Goal: Transaction & Acquisition: Purchase product/service

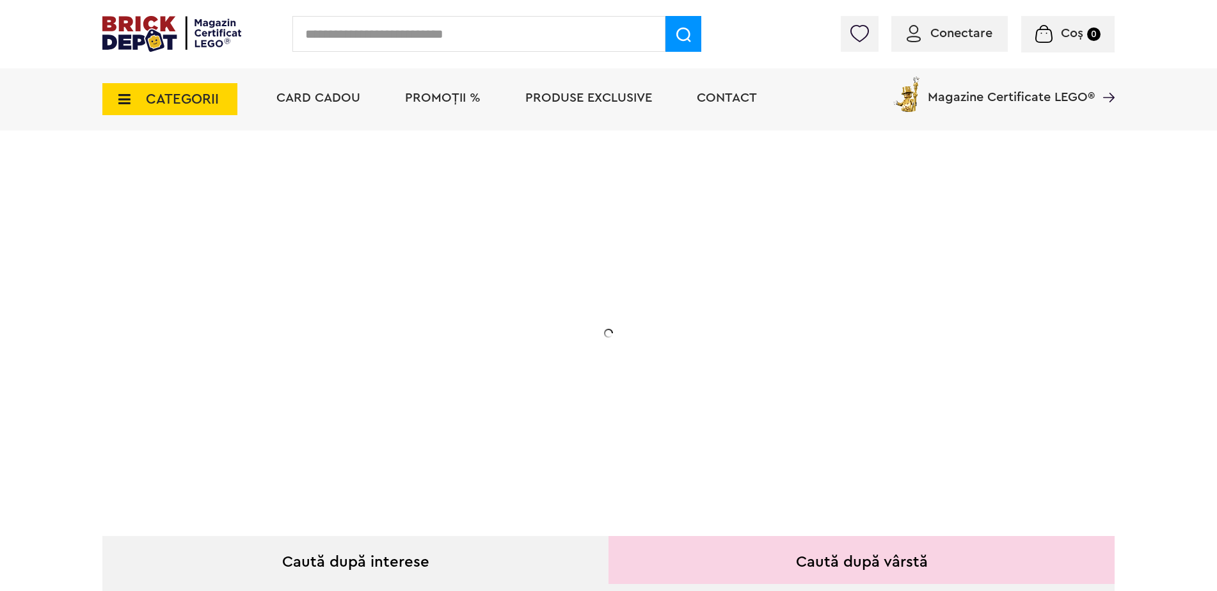
click at [354, 40] on input "text" at bounding box center [478, 34] width 373 height 36
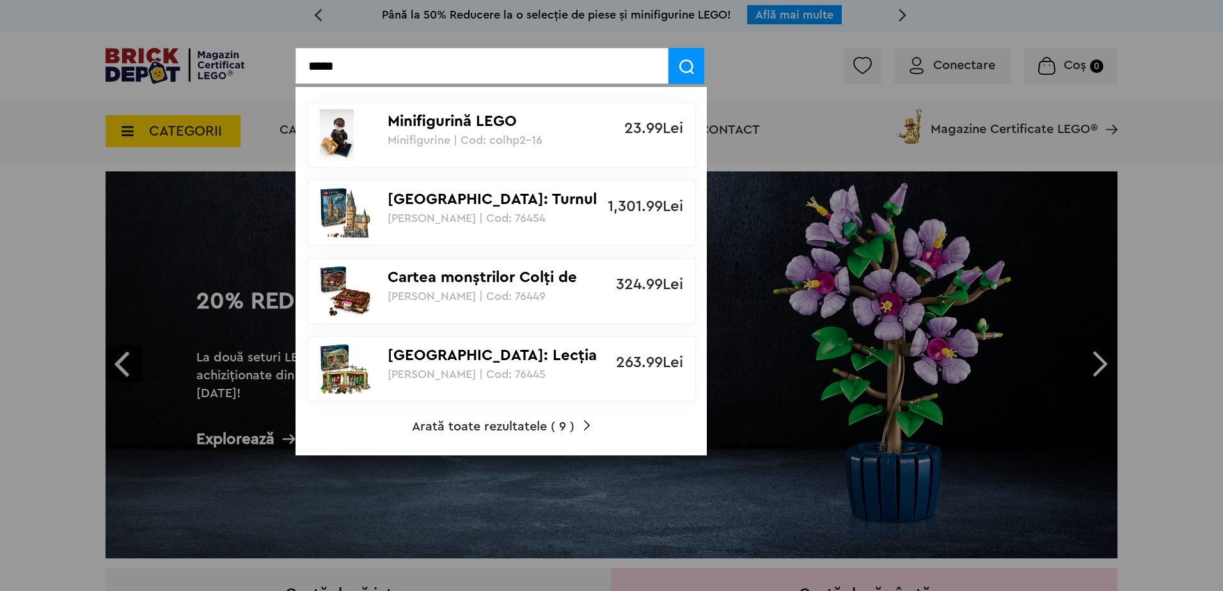
type input "*****"
click at [533, 425] on span "Arată toate rezultatele ( 9 )" at bounding box center [493, 426] width 162 height 13
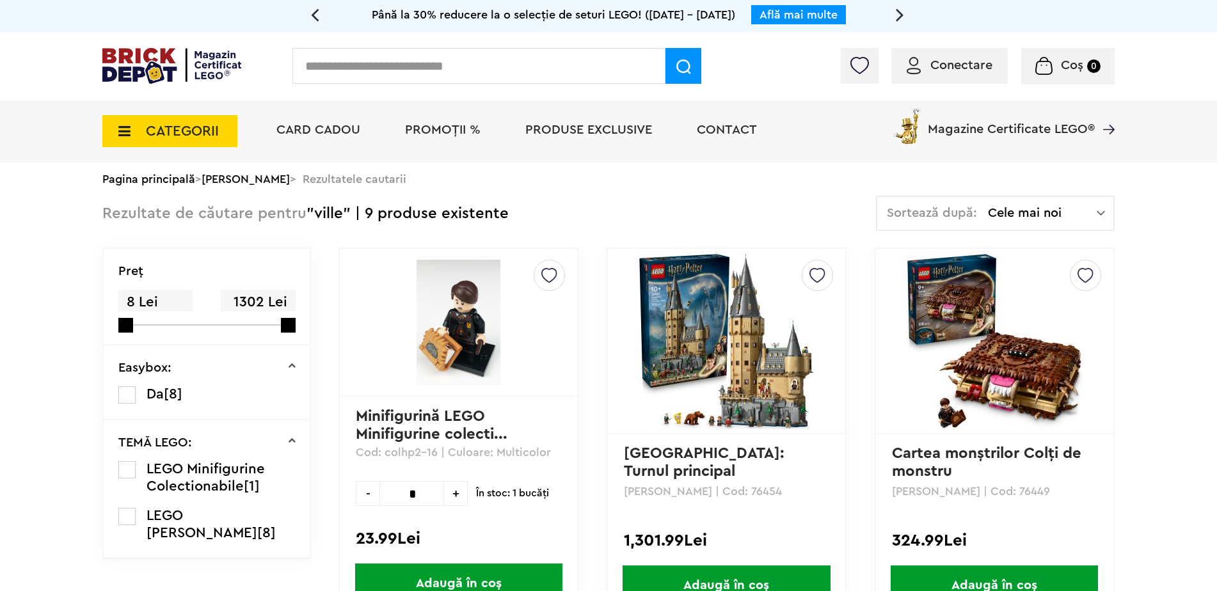
click at [115, 129] on icon at bounding box center [121, 131] width 20 height 14
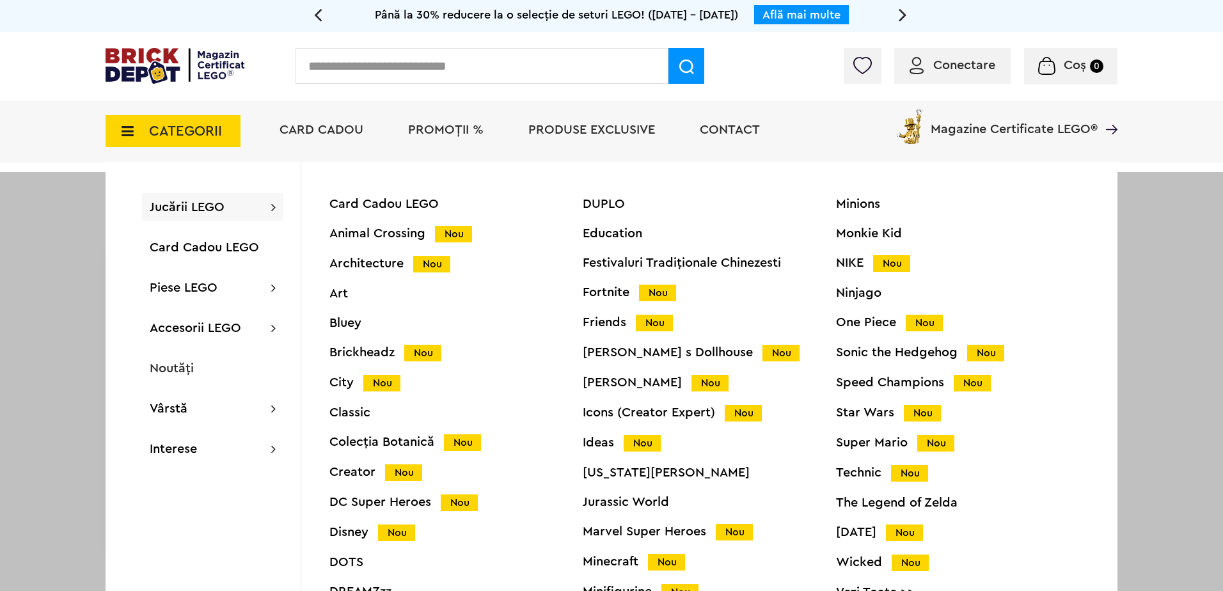
click at [348, 532] on div "Disney Nou" at bounding box center [455, 532] width 253 height 13
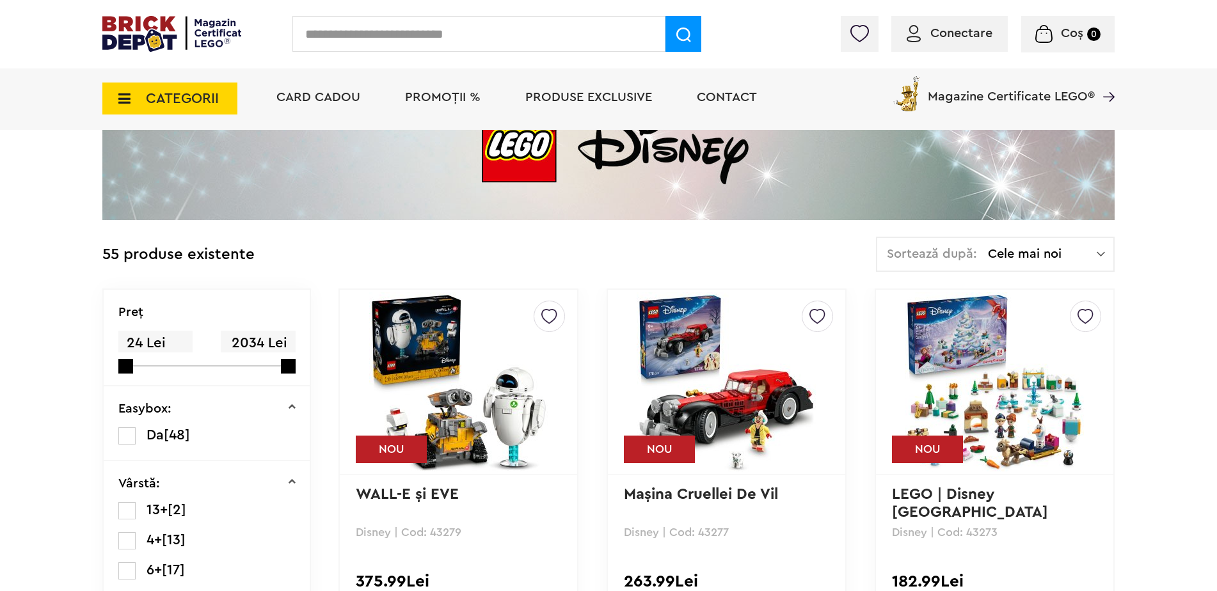
scroll to position [256, 0]
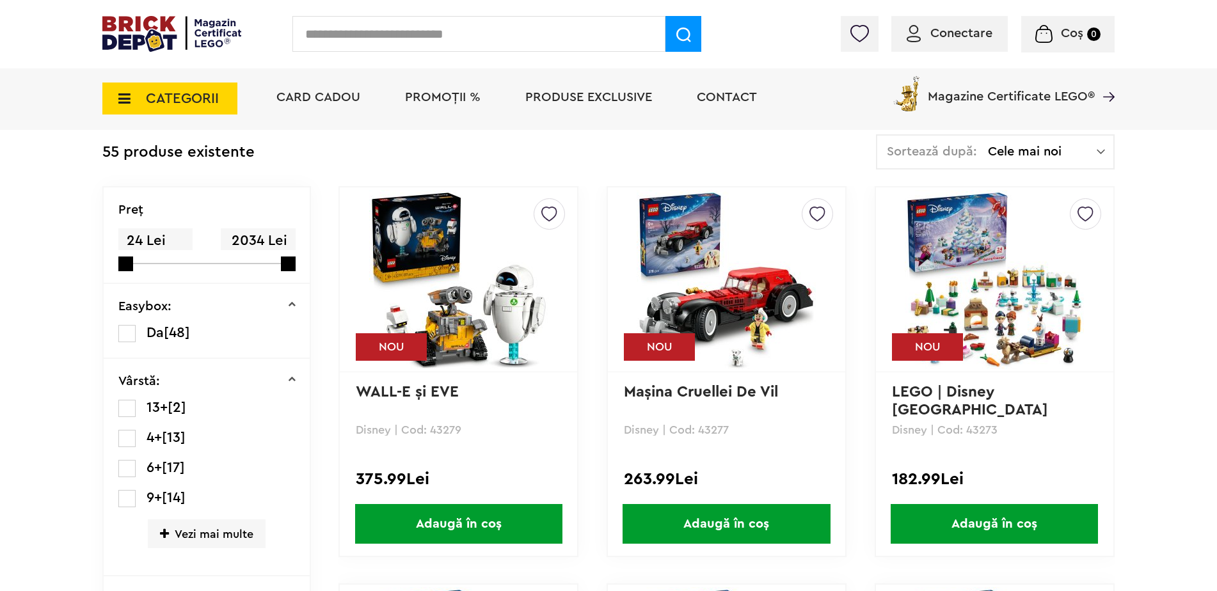
click at [744, 299] on img at bounding box center [725, 279] width 179 height 179
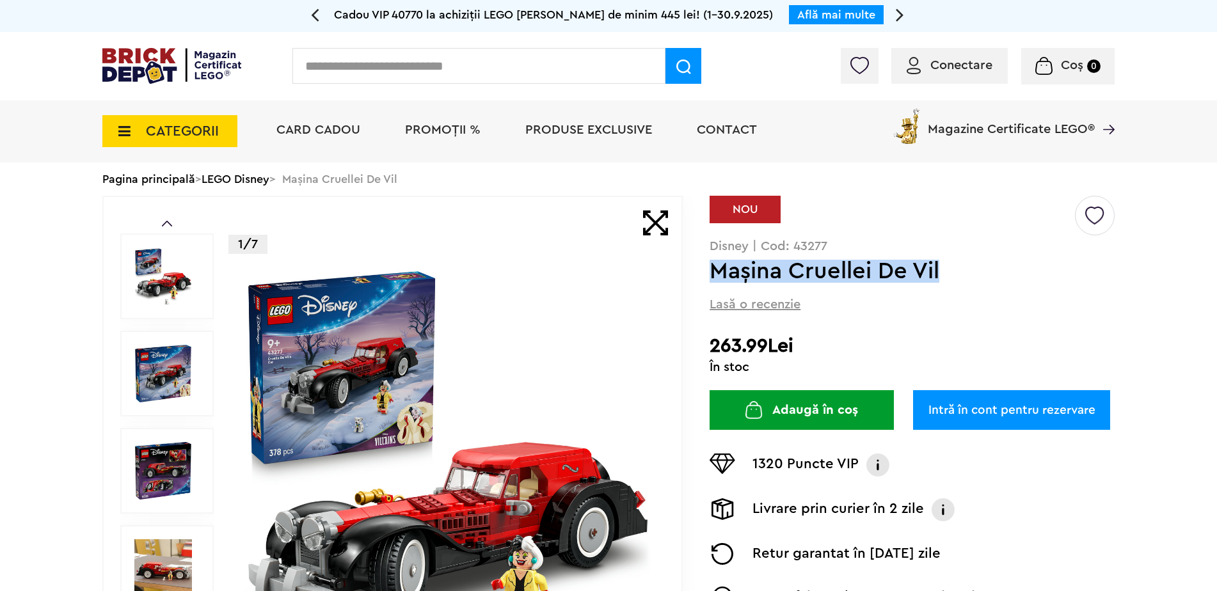
drag, startPoint x: 942, startPoint y: 265, endPoint x: 715, endPoint y: 278, distance: 227.5
click at [715, 278] on h1 "Maşina Cruellei De Vil" at bounding box center [890, 271] width 363 height 23
click at [940, 310] on div "Creează o listă nouă NOU Disney | Cod: 43277 Maşina Cruellei De Vil Lasă o rece…" at bounding box center [911, 436] width 405 height 480
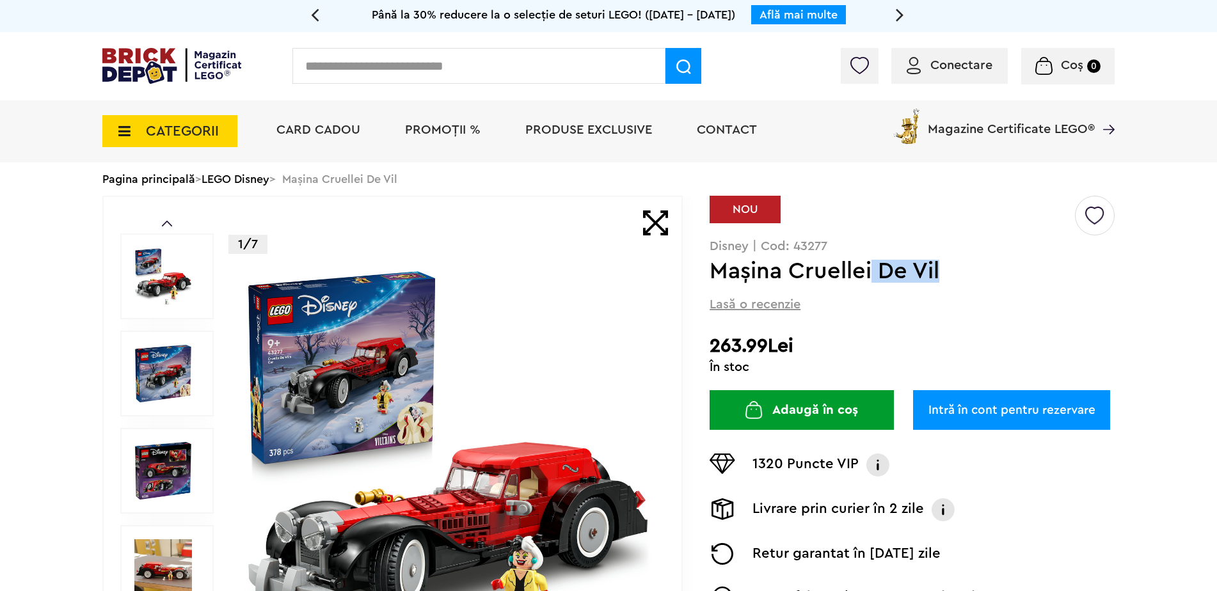
drag, startPoint x: 956, startPoint y: 272, endPoint x: 868, endPoint y: 274, distance: 88.3
click at [868, 274] on h1 "Maşina Cruellei De Vil" at bounding box center [890, 271] width 363 height 23
drag, startPoint x: 868, startPoint y: 274, endPoint x: 951, endPoint y: 269, distance: 82.7
click at [951, 269] on h1 "Maşina Cruellei De Vil" at bounding box center [890, 271] width 363 height 23
click at [951, 285] on div "Creează o listă nouă NOU Disney | Cod: 43277 Maşina Cruellei De Vil Lasă o rece…" at bounding box center [911, 436] width 405 height 480
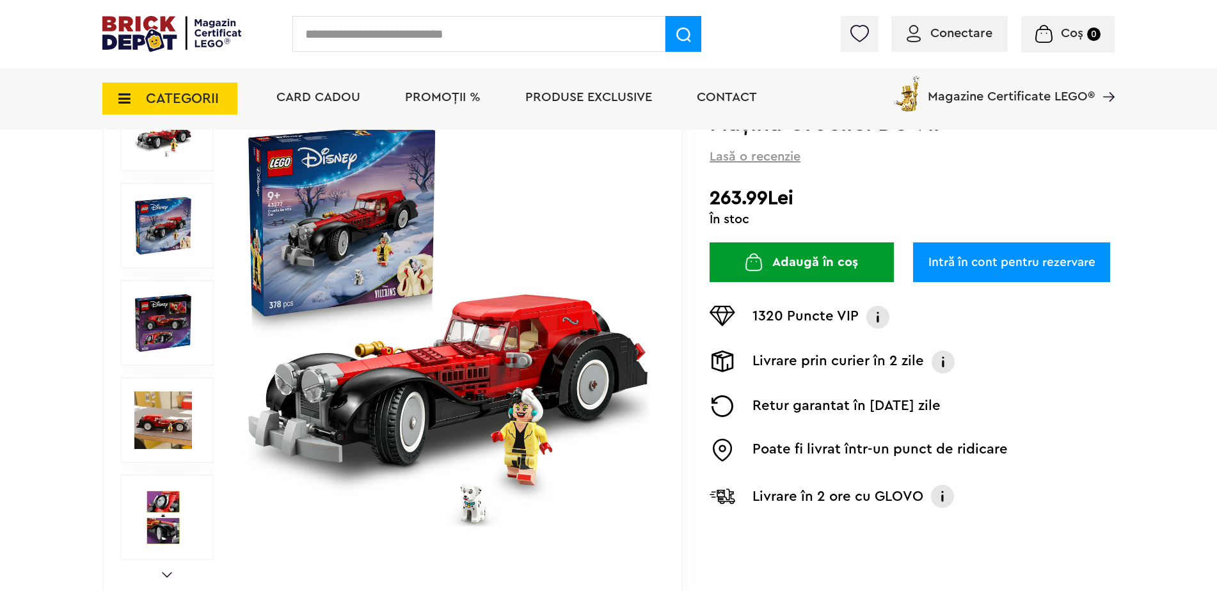
scroll to position [192, 0]
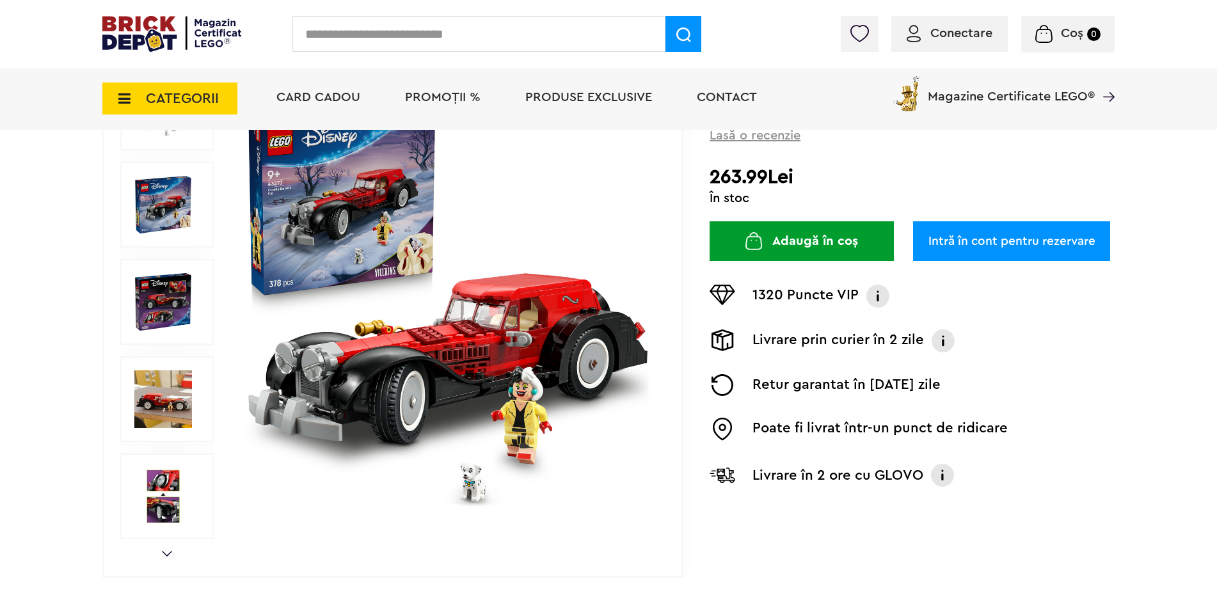
click at [1021, 464] on div "Creează o listă nouă NOU Disney | Cod: 43277 Maşina Cruellei De Vil Lasă o rece…" at bounding box center [911, 267] width 405 height 480
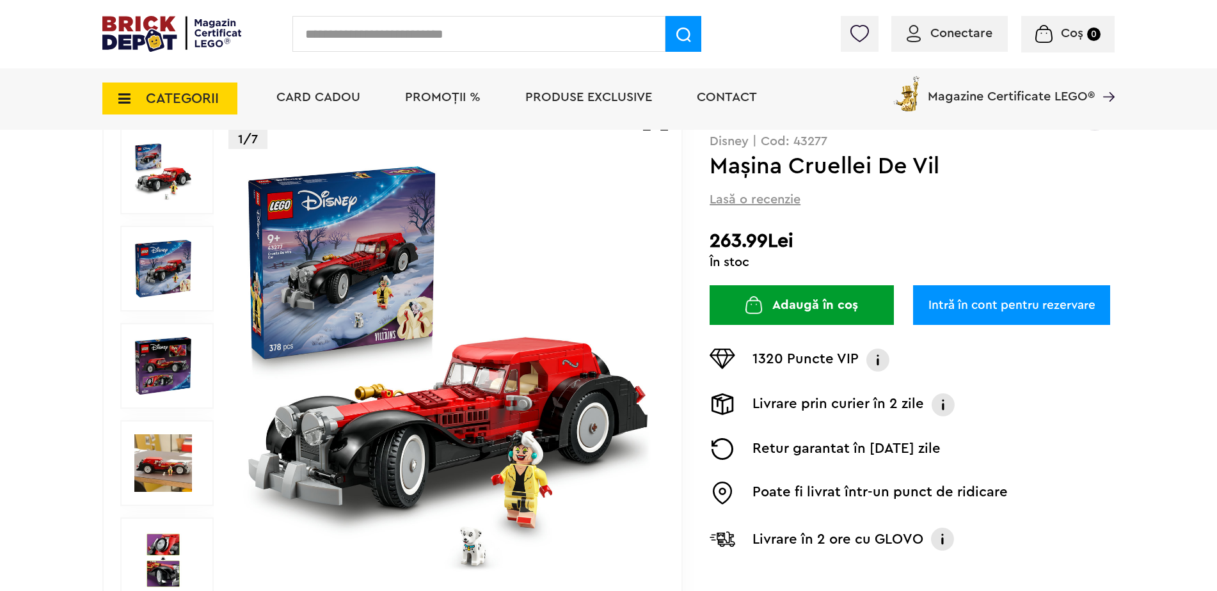
click at [1018, 528] on div "Creează o listă nouă NOU Disney | Cod: 43277 Maşina Cruellei De Vil Lasă o rece…" at bounding box center [911, 331] width 405 height 480
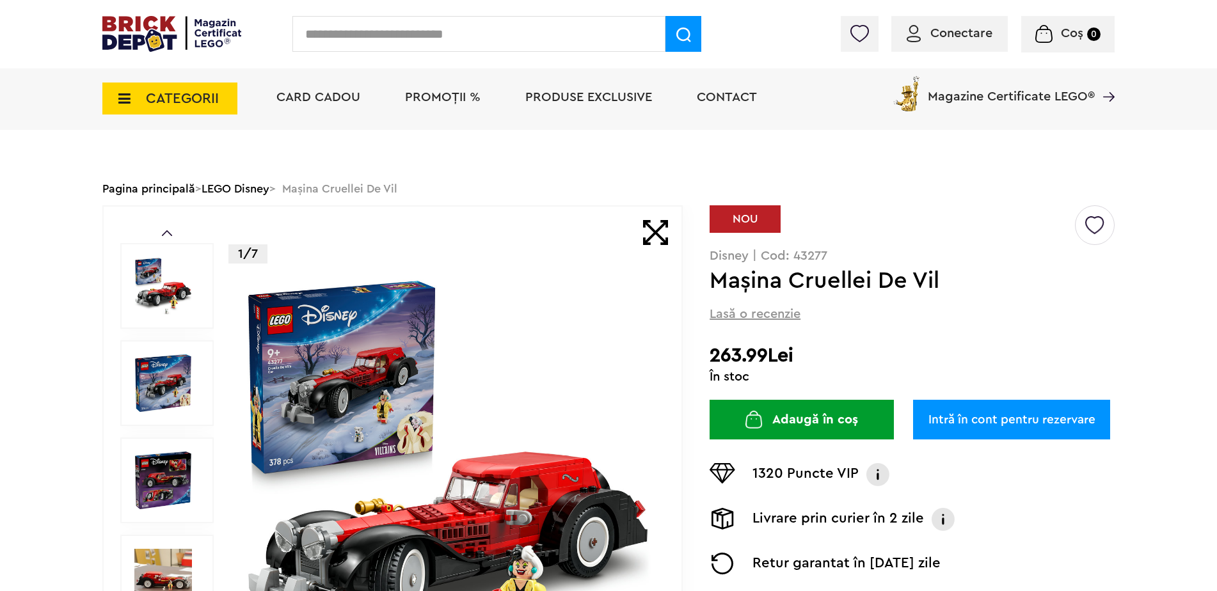
scroll to position [0, 0]
